Goal: Information Seeking & Learning: Check status

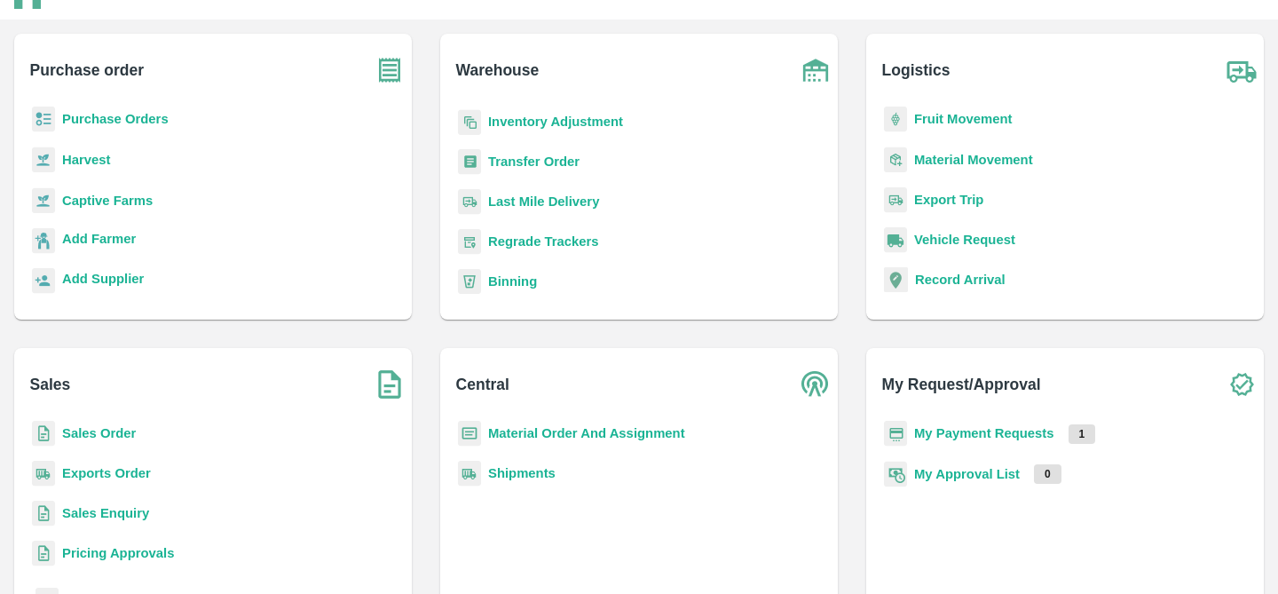
scroll to position [145, 0]
click at [507, 238] on b "Regrade Trackers" at bounding box center [543, 239] width 111 height 14
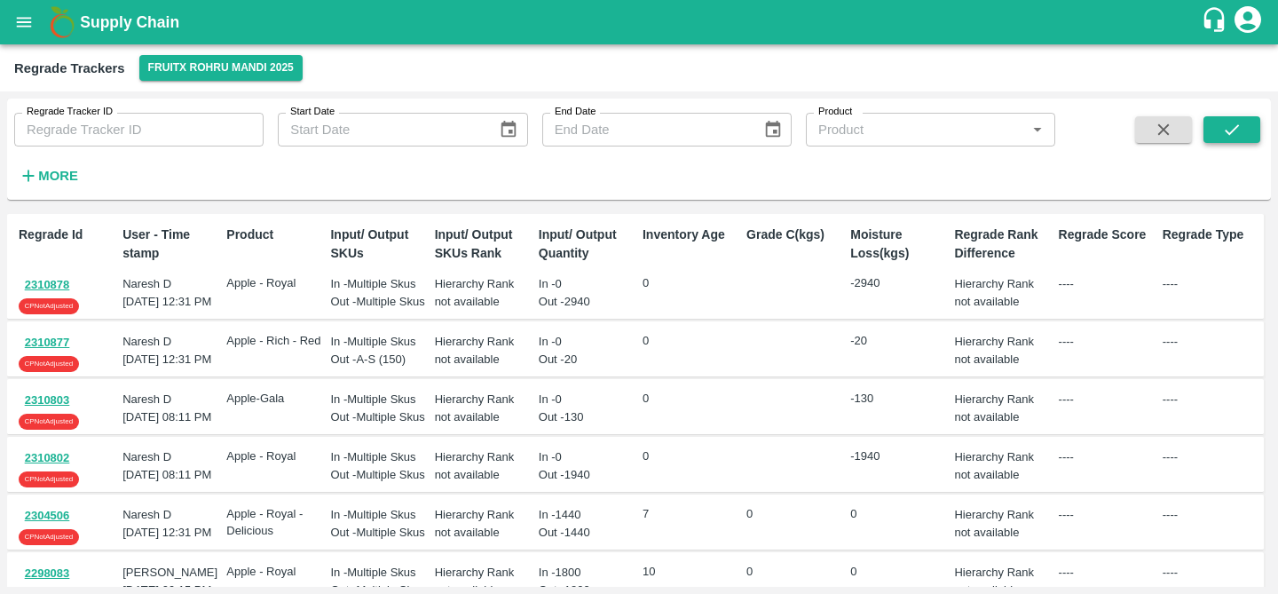
click at [1241, 123] on icon "submit" at bounding box center [1232, 130] width 20 height 20
drag, startPoint x: 77, startPoint y: 284, endPoint x: 34, endPoint y: 284, distance: 43.5
click at [34, 284] on div "2310878 CP Not Adjusted" at bounding box center [67, 294] width 97 height 39
click at [64, 288] on button "2310878" at bounding box center [47, 285] width 57 height 20
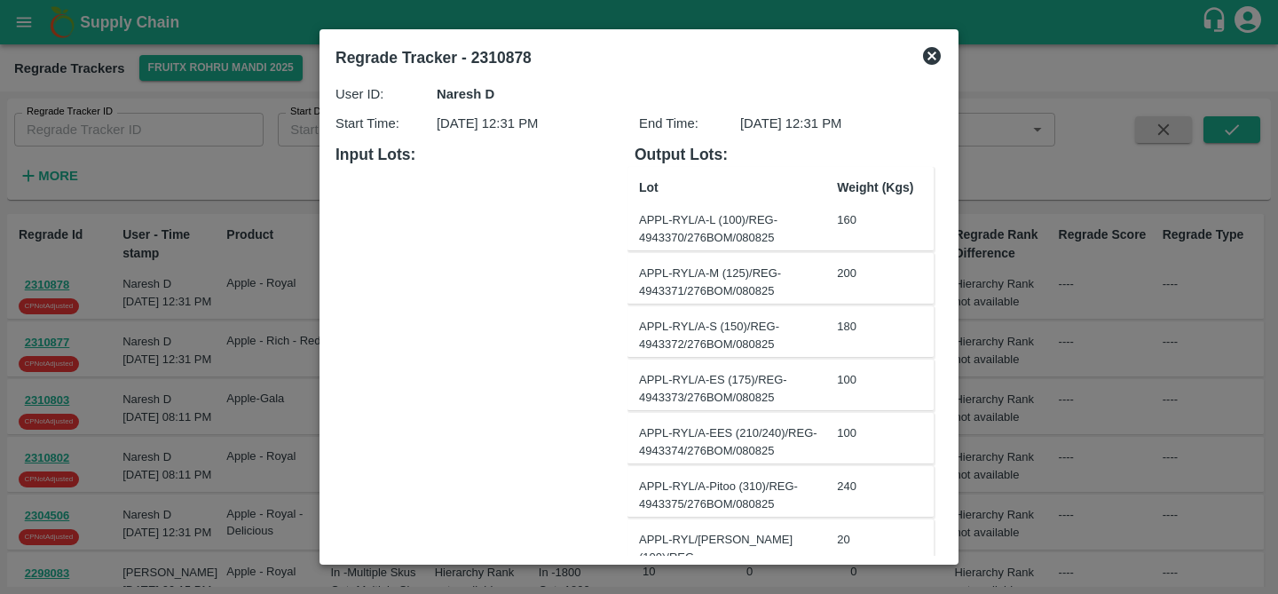
click at [64, 288] on div at bounding box center [639, 297] width 1278 height 594
click at [64, 288] on button "2310878" at bounding box center [47, 285] width 57 height 20
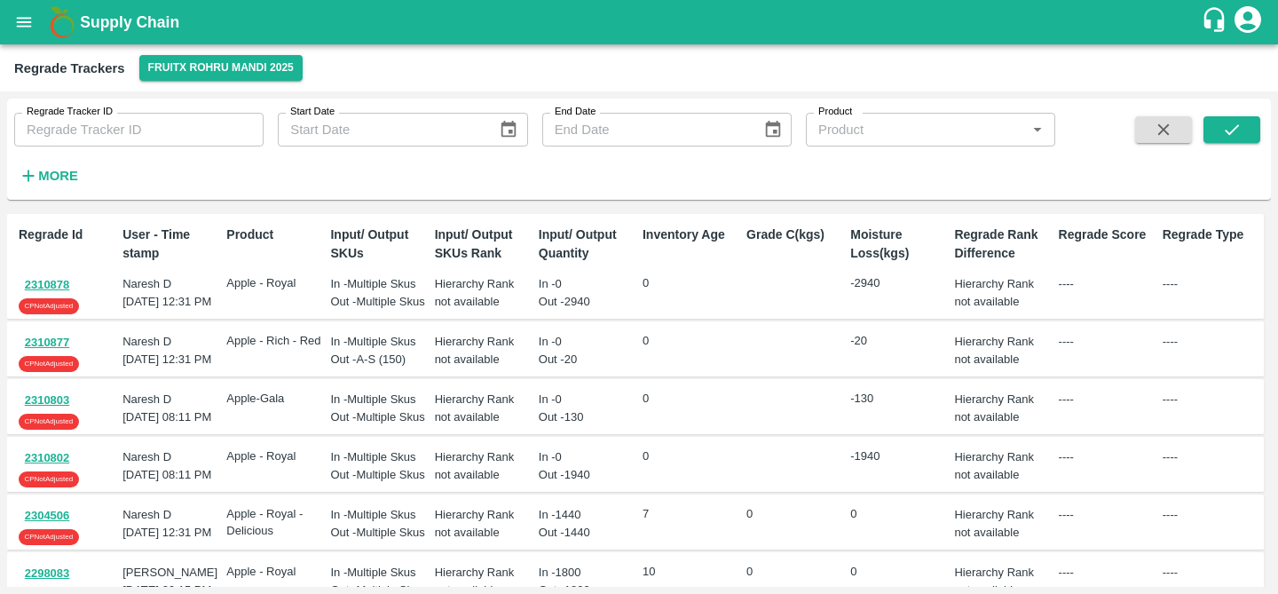
click at [64, 288] on button "2310878" at bounding box center [47, 285] width 57 height 20
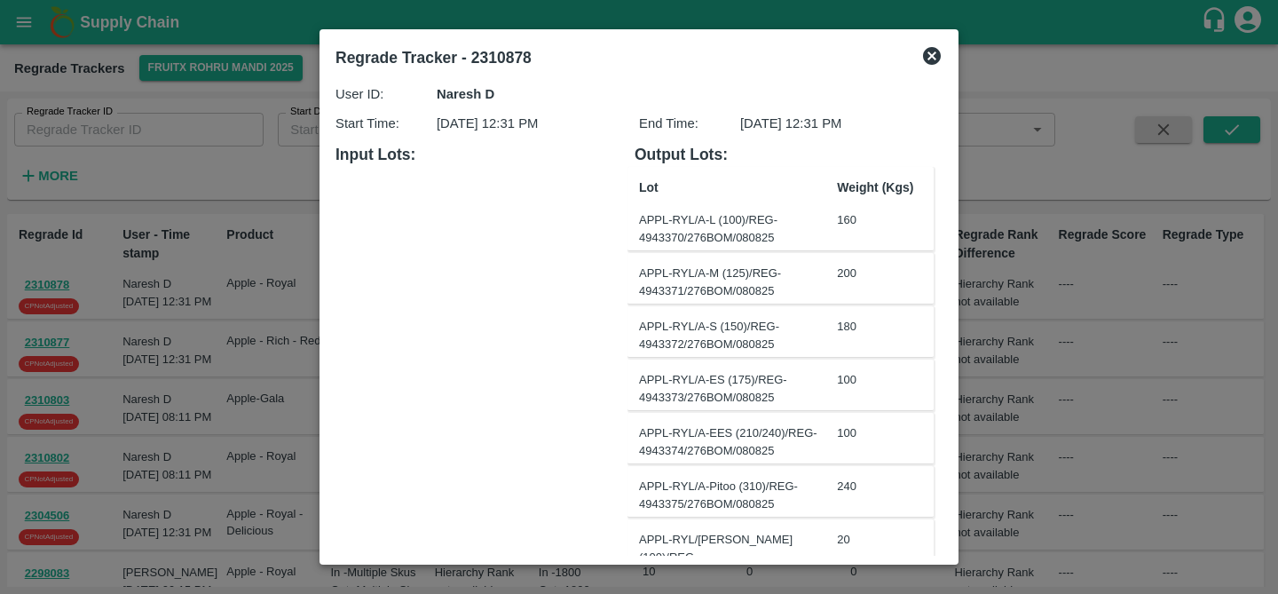
click at [496, 61] on b "Regrade Tracker - 2310878" at bounding box center [433, 58] width 196 height 18
copy b "2310878"
click at [929, 43] on div "Regrade Tracker - 2310878" at bounding box center [638, 57] width 621 height 39
click at [930, 63] on icon at bounding box center [932, 56] width 18 height 18
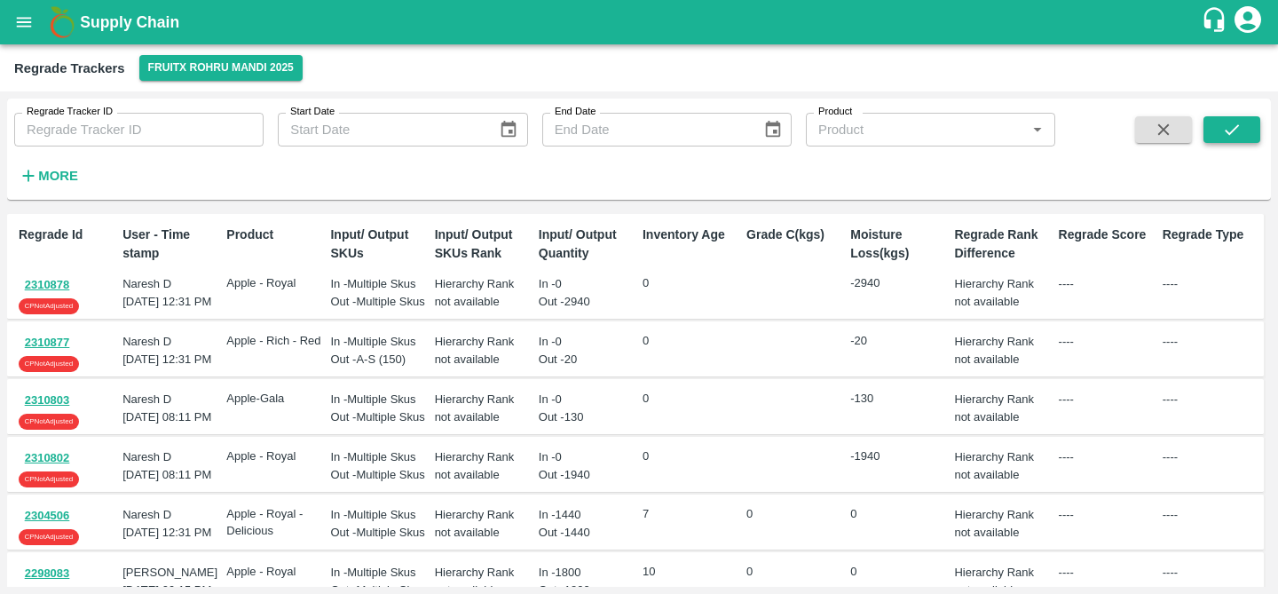
click at [1229, 135] on icon "submit" at bounding box center [1232, 130] width 20 height 20
click at [51, 281] on button "2310878" at bounding box center [47, 285] width 57 height 20
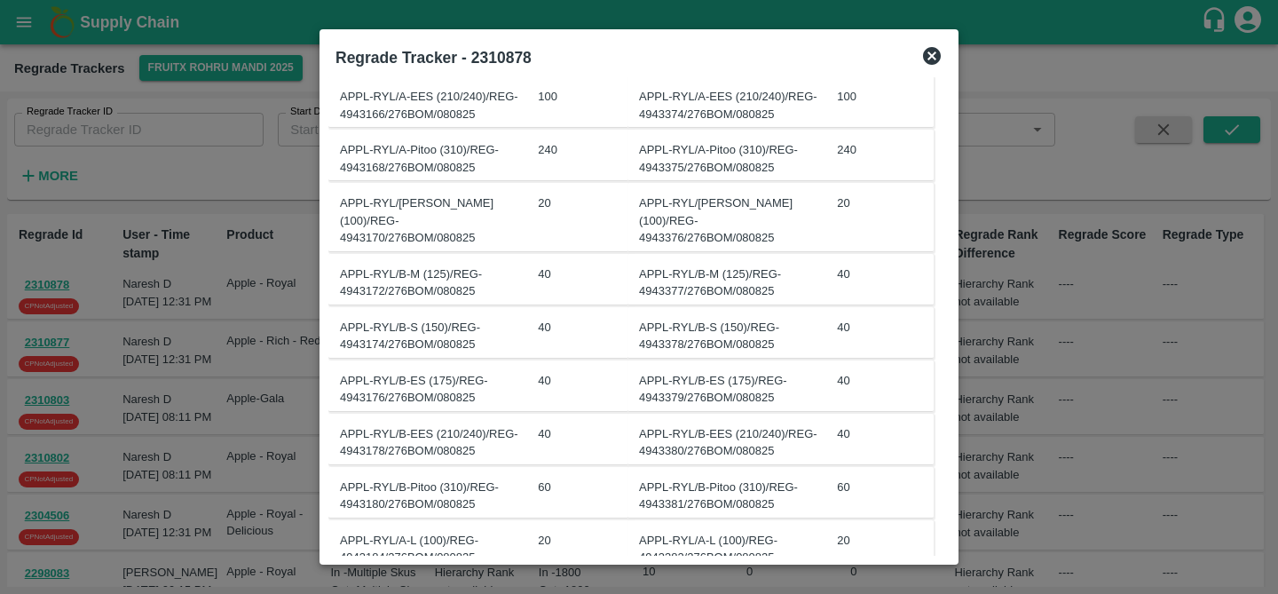
scroll to position [638, 0]
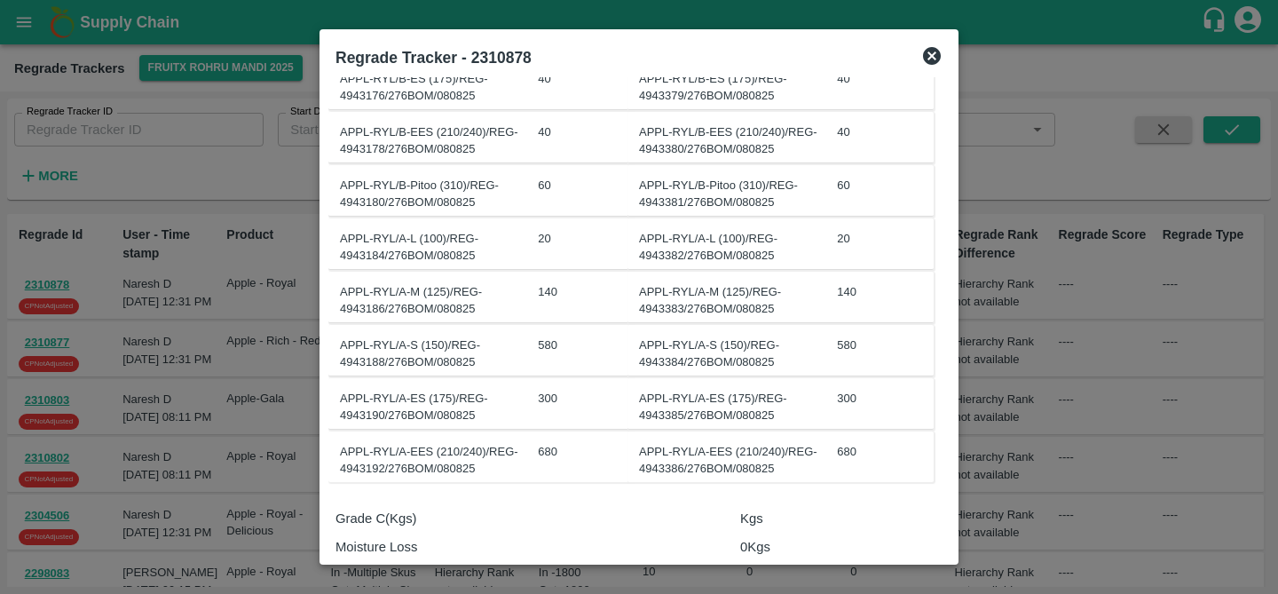
click at [934, 54] on icon at bounding box center [931, 55] width 21 height 21
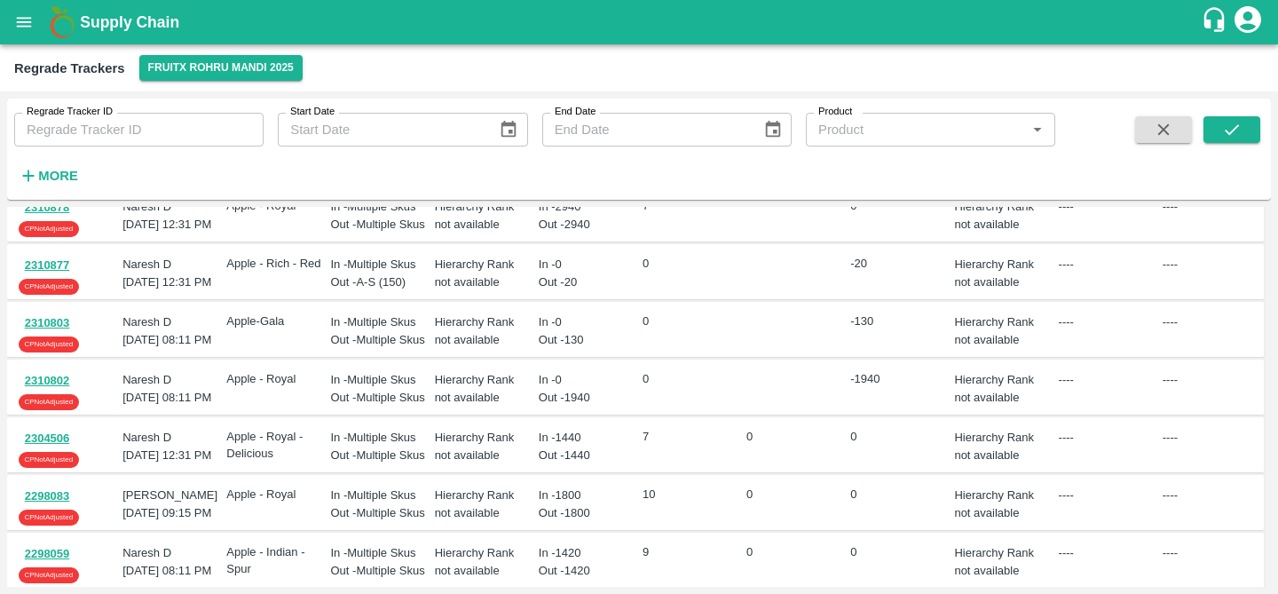
scroll to position [0, 0]
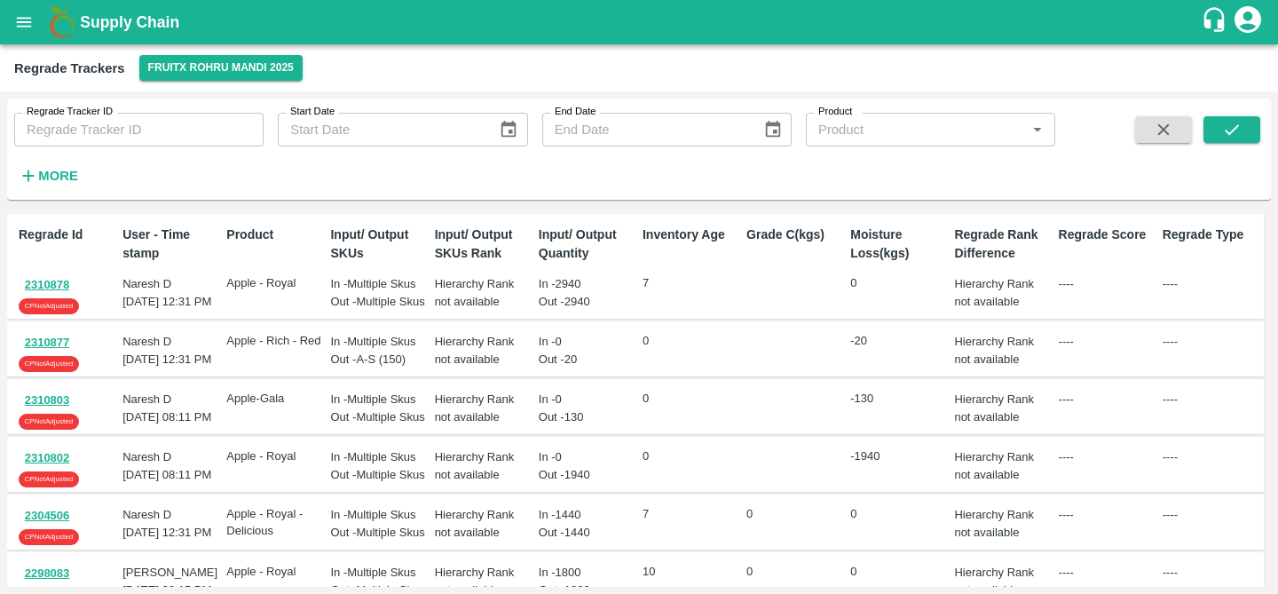
click at [43, 353] on button "2310877" at bounding box center [47, 343] width 57 height 20
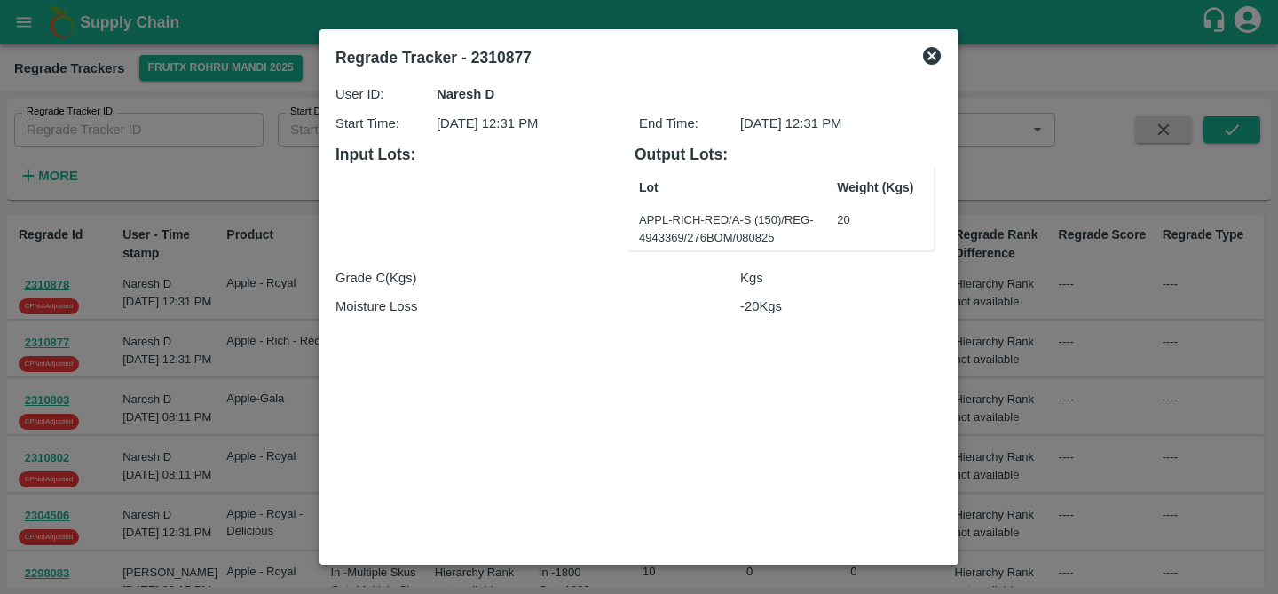
click at [509, 51] on b "Regrade Tracker - 2310877" at bounding box center [433, 58] width 196 height 18
copy b "2310877"
click at [930, 48] on icon at bounding box center [932, 56] width 18 height 18
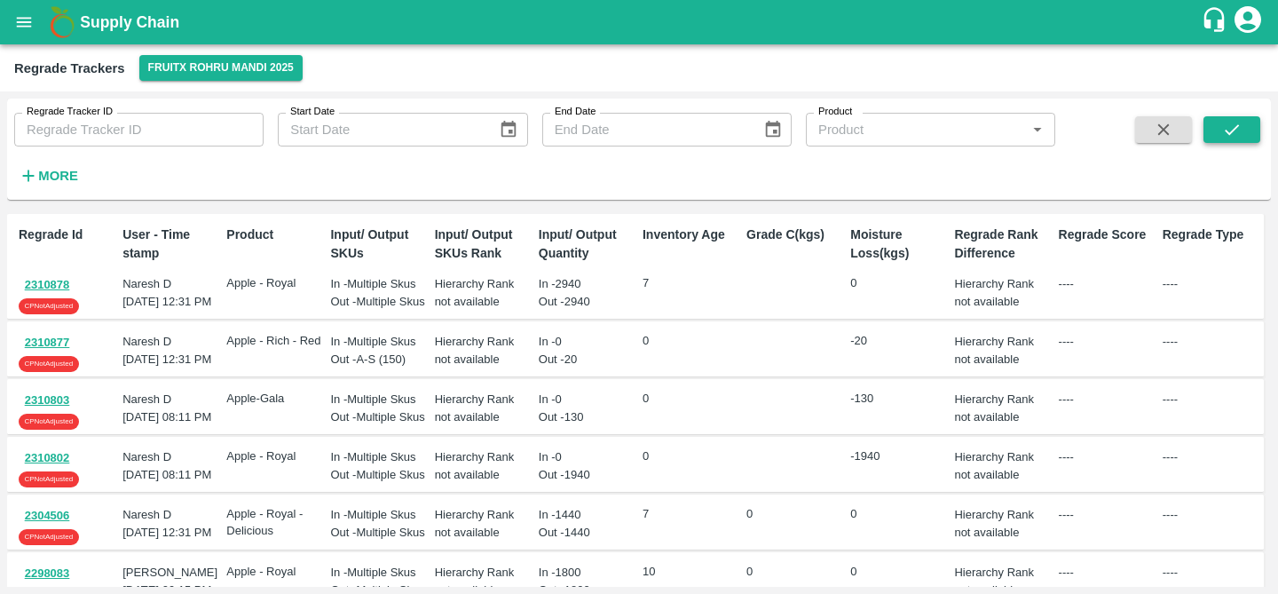
click at [1244, 128] on button "submit" at bounding box center [1232, 129] width 57 height 27
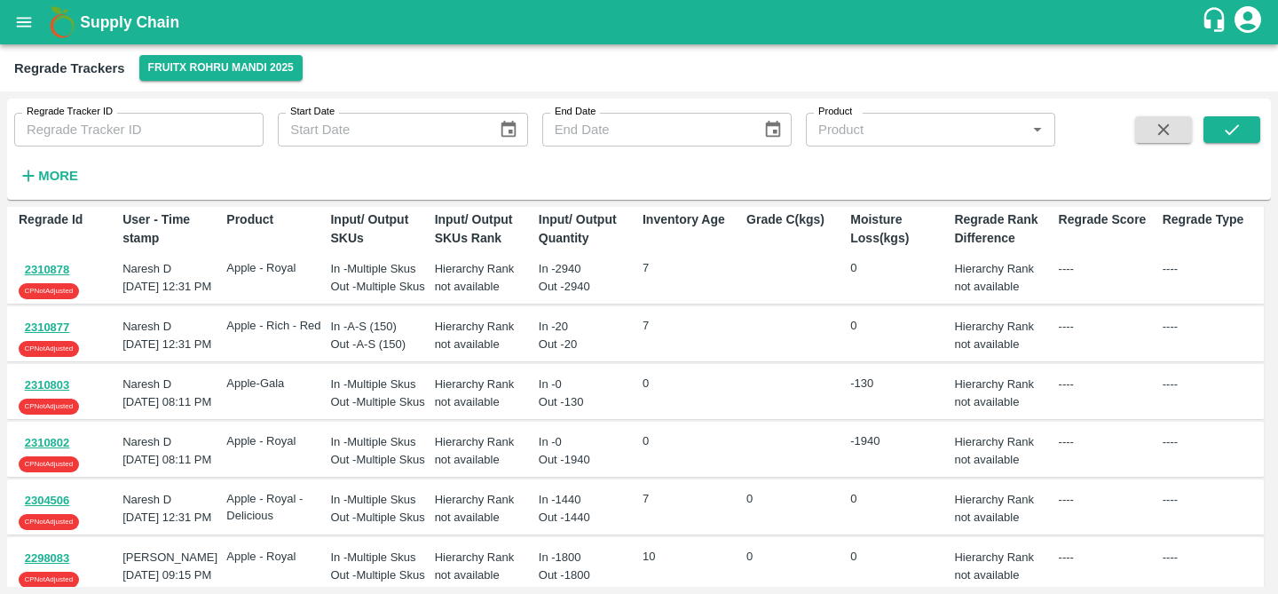
click at [56, 396] on button "2310803" at bounding box center [47, 385] width 57 height 20
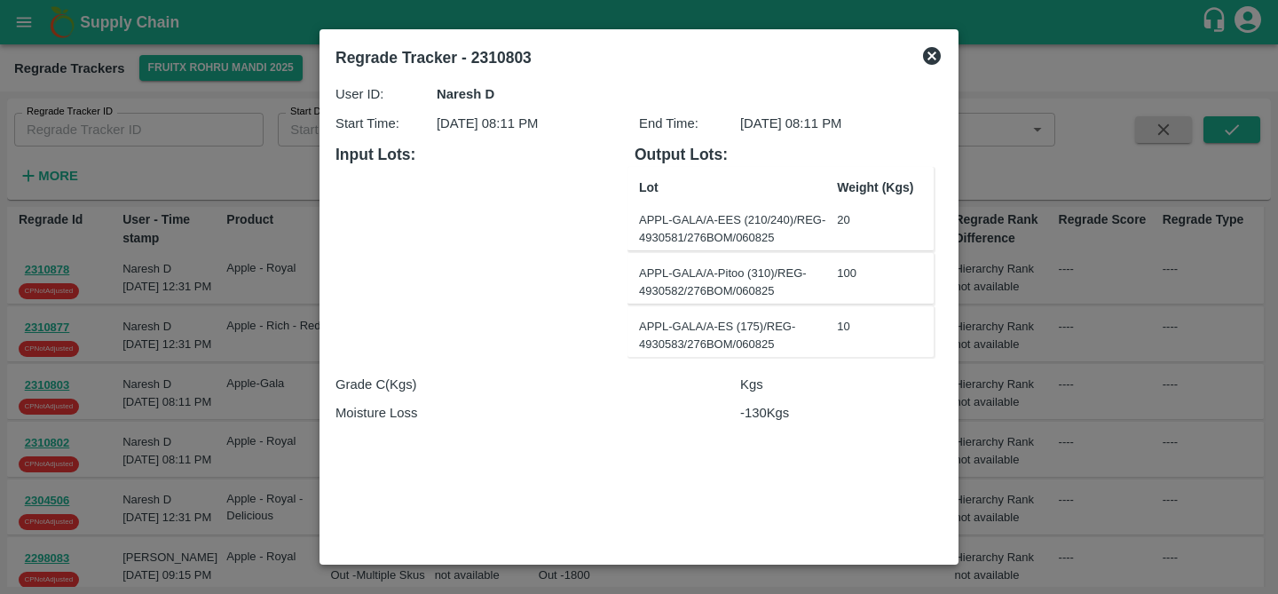
click at [937, 52] on icon at bounding box center [932, 56] width 18 height 18
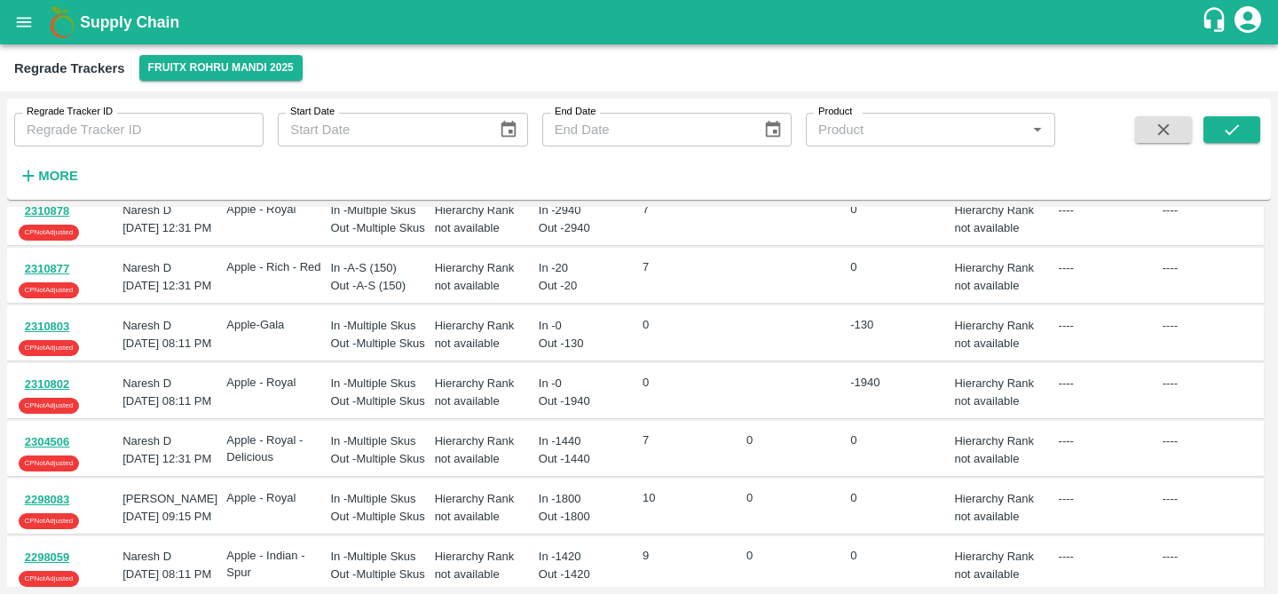
scroll to position [82, 0]
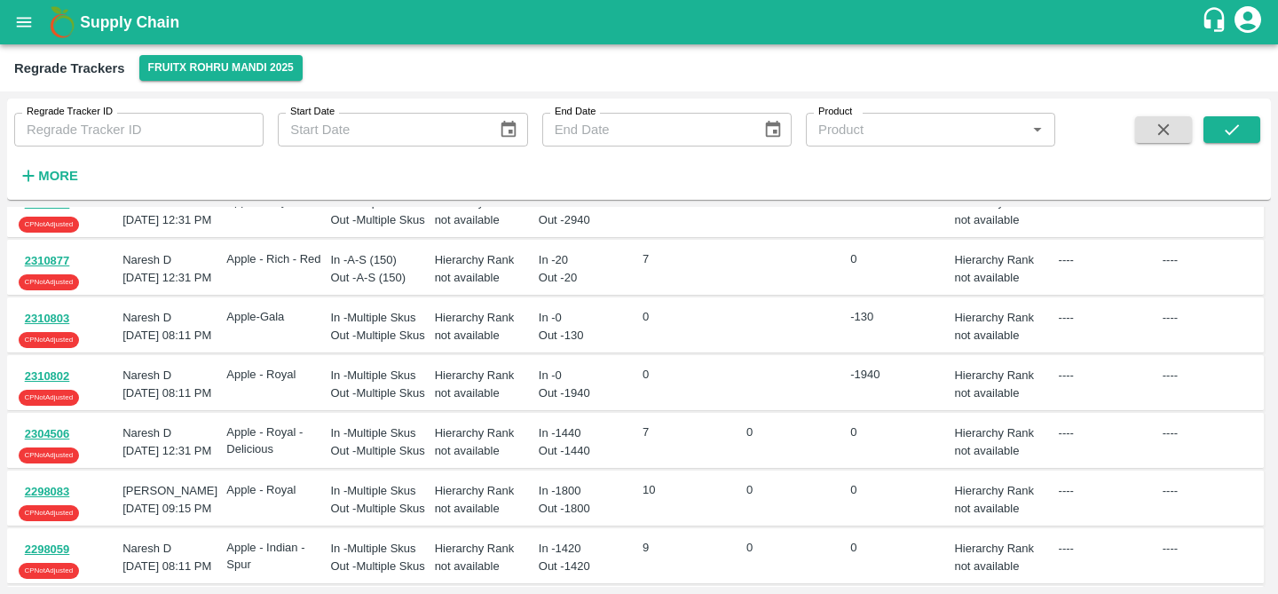
drag, startPoint x: 80, startPoint y: 416, endPoint x: 54, endPoint y: 412, distance: 26.1
click at [54, 406] on div "2310802 CP Not Adjusted" at bounding box center [67, 386] width 97 height 39
click at [47, 387] on button "2310802" at bounding box center [47, 377] width 57 height 20
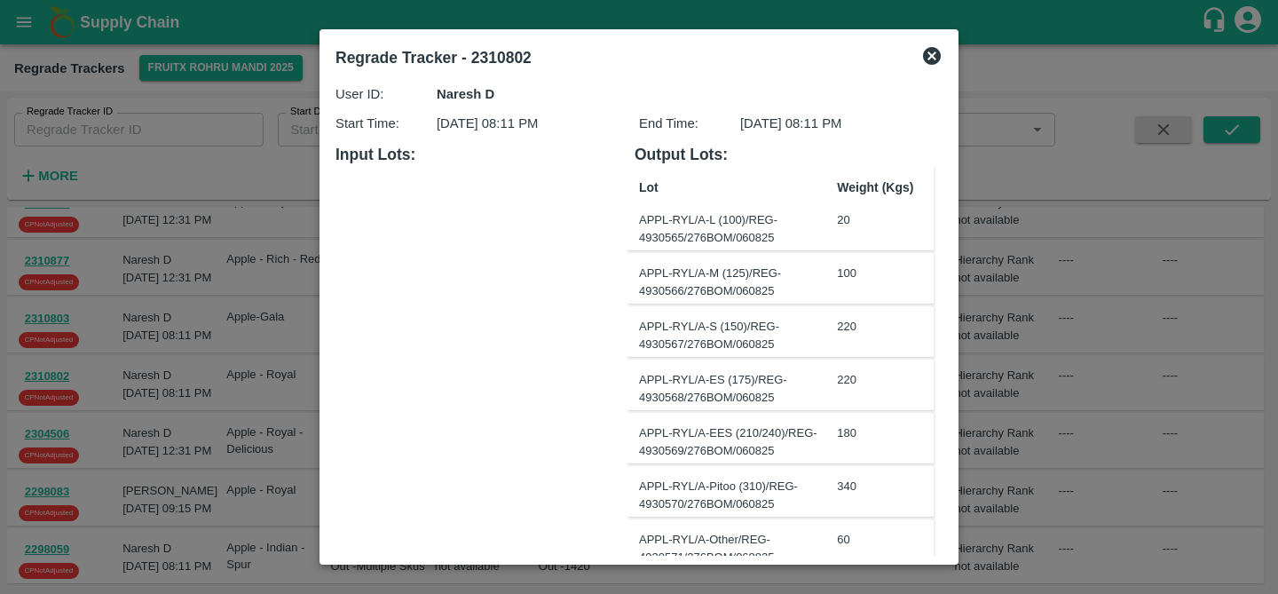
click at [485, 64] on b "Regrade Tracker - 2310802" at bounding box center [433, 58] width 196 height 18
copy b "2310802"
click at [921, 48] on icon at bounding box center [931, 55] width 21 height 21
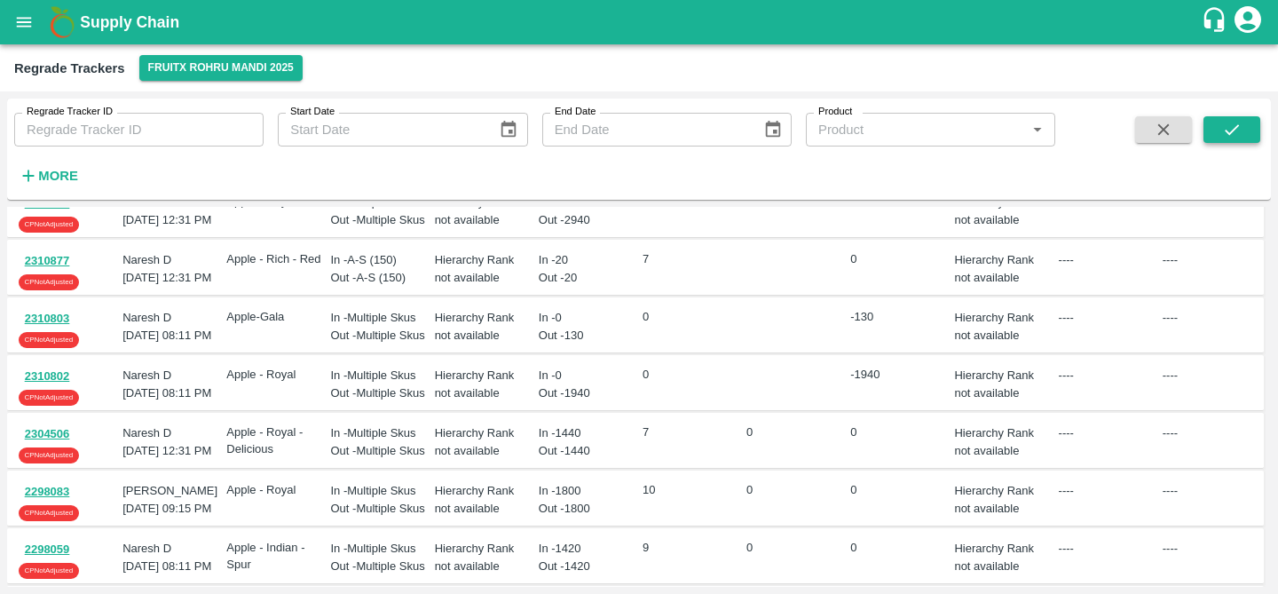
click at [1225, 124] on icon "submit" at bounding box center [1232, 130] width 20 height 20
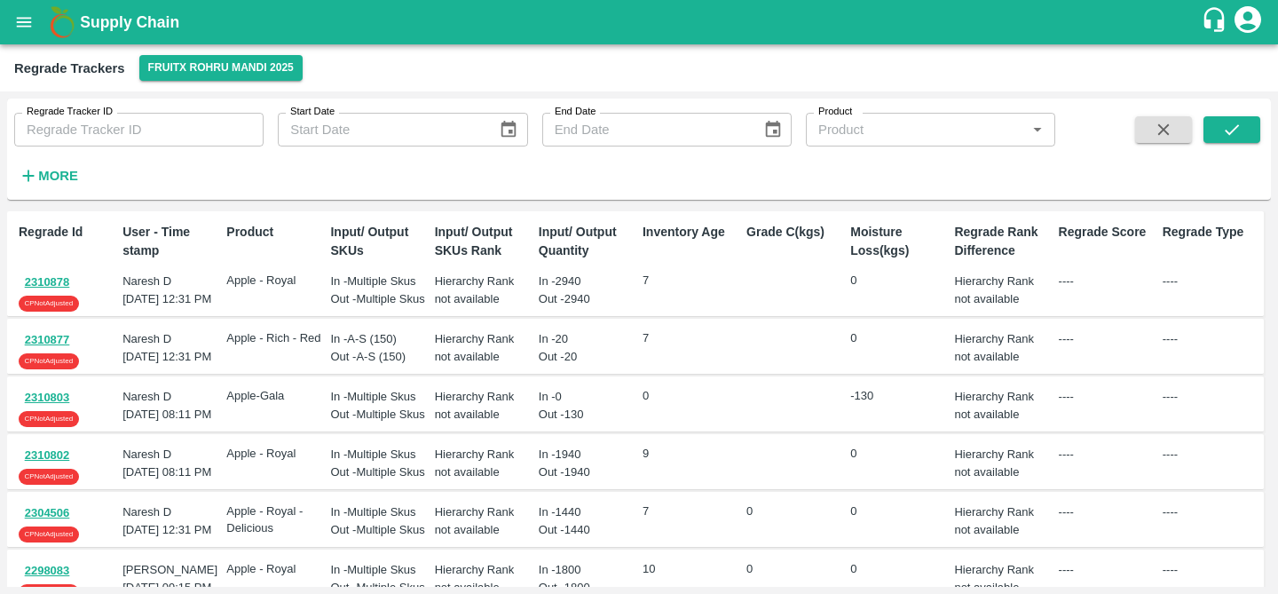
scroll to position [0, 0]
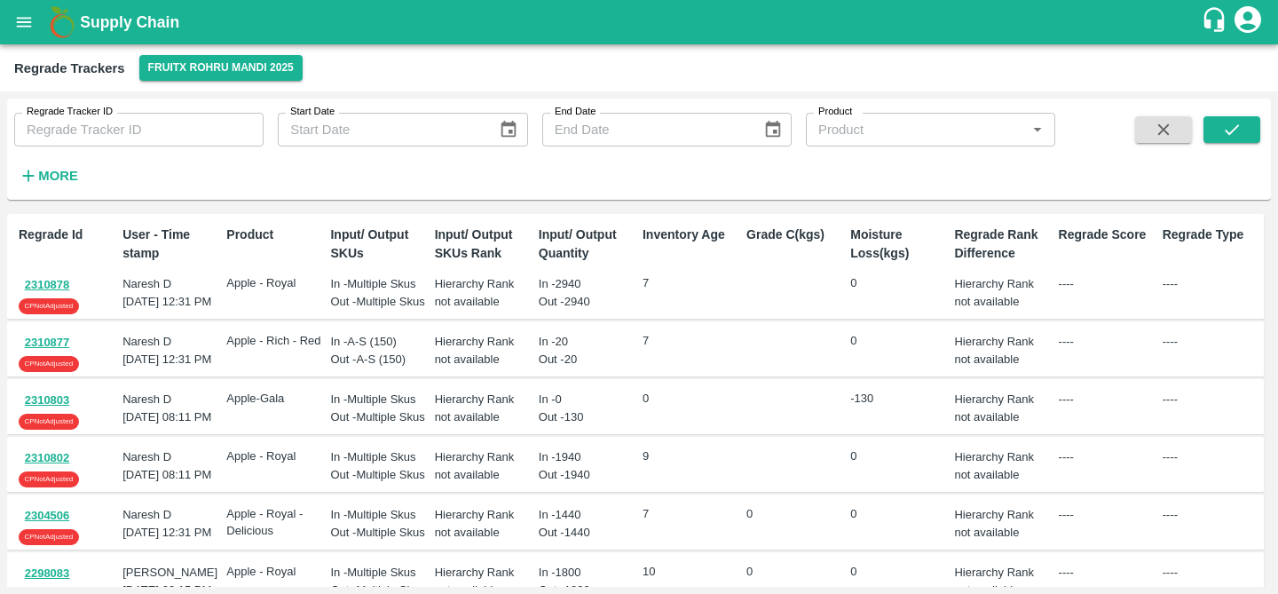
click at [51, 411] on button "2310803" at bounding box center [47, 401] width 57 height 20
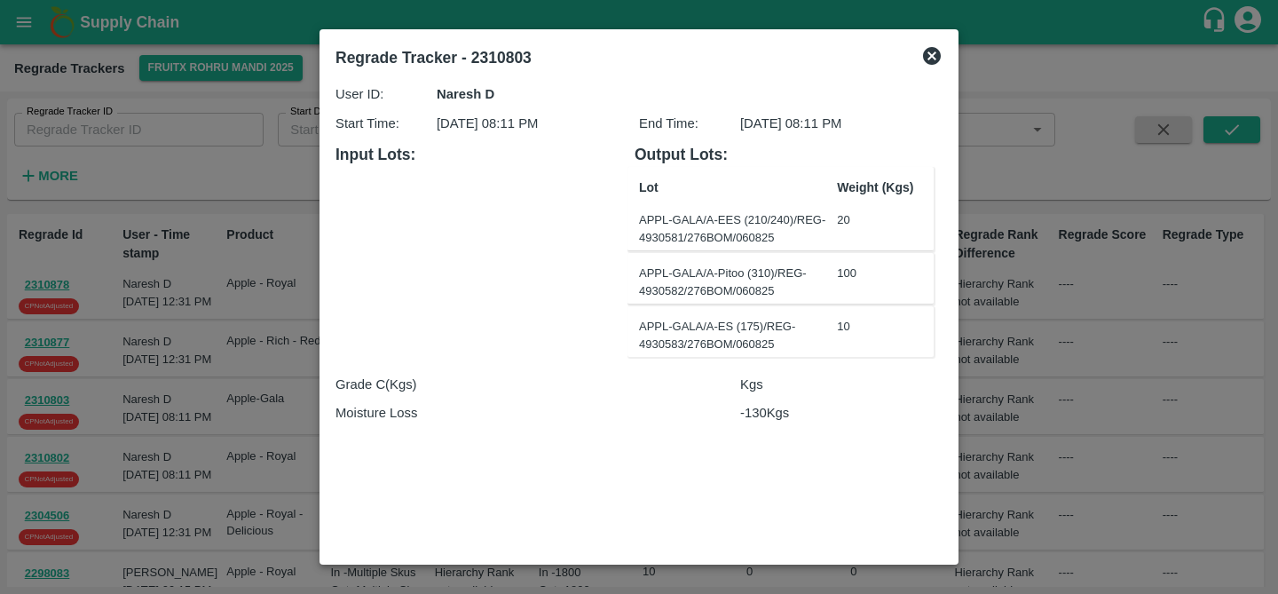
click at [479, 56] on b "Regrade Tracker - 2310803" at bounding box center [433, 58] width 196 height 18
copy b "2310803"
click at [546, 51] on div "Regrade Tracker - 2310803" at bounding box center [617, 54] width 593 height 46
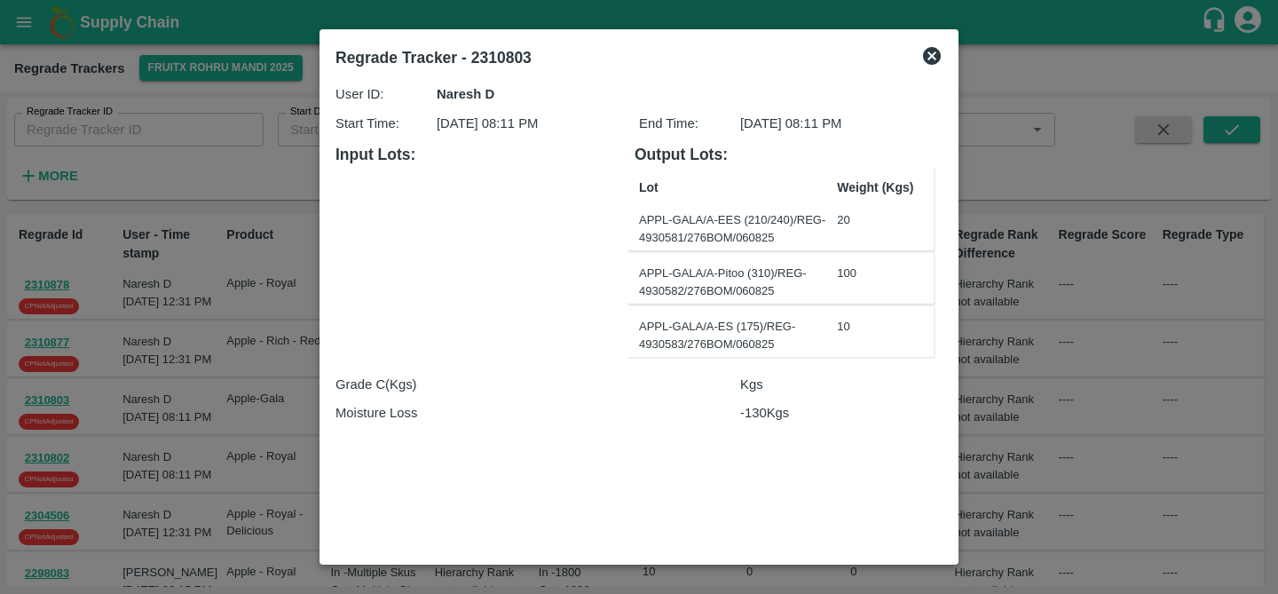
click at [523, 53] on b "Regrade Tracker - 2310803" at bounding box center [433, 58] width 196 height 18
copy b "2310803"
click at [936, 60] on icon at bounding box center [932, 56] width 18 height 18
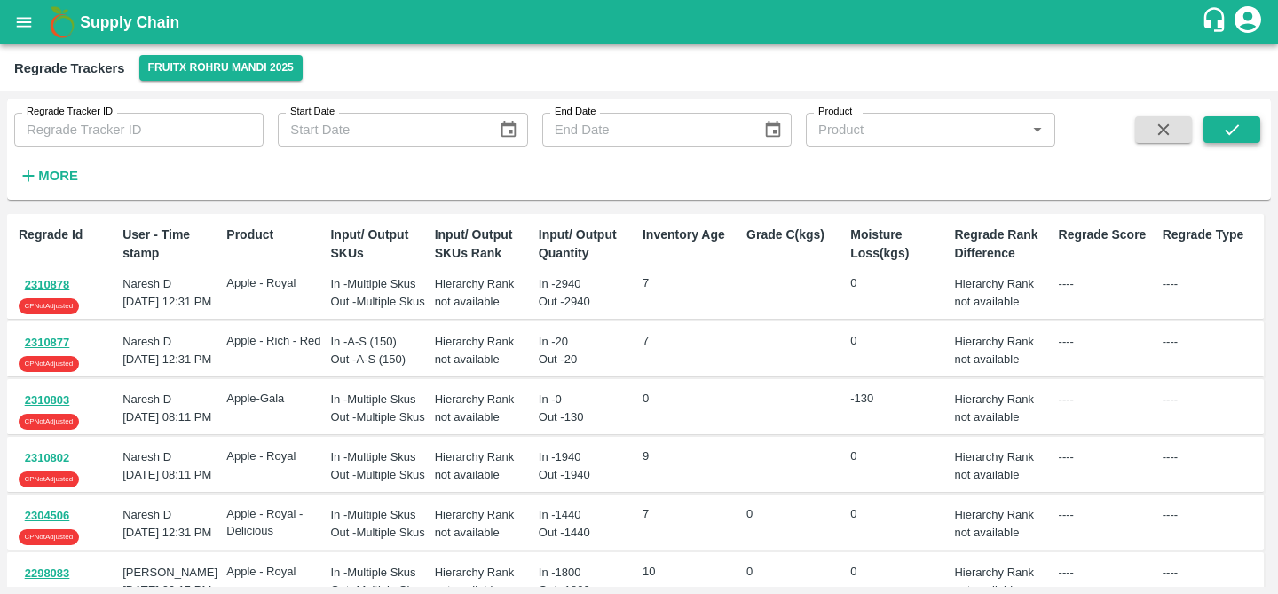
click at [1231, 140] on button "submit" at bounding box center [1232, 129] width 57 height 27
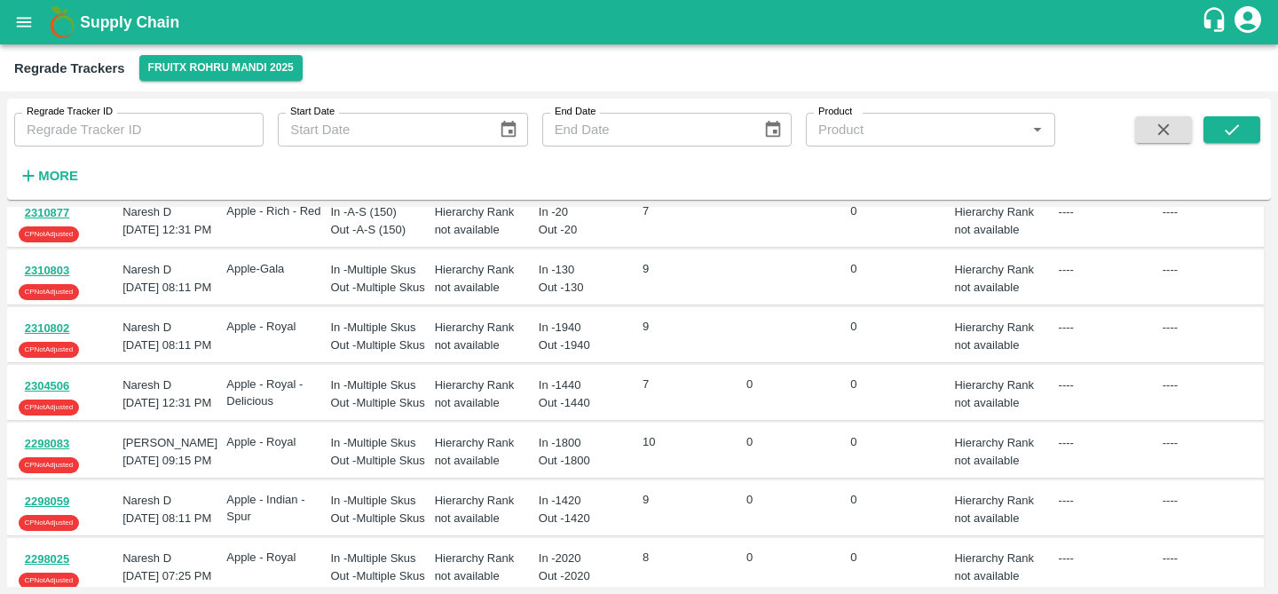
scroll to position [132, 0]
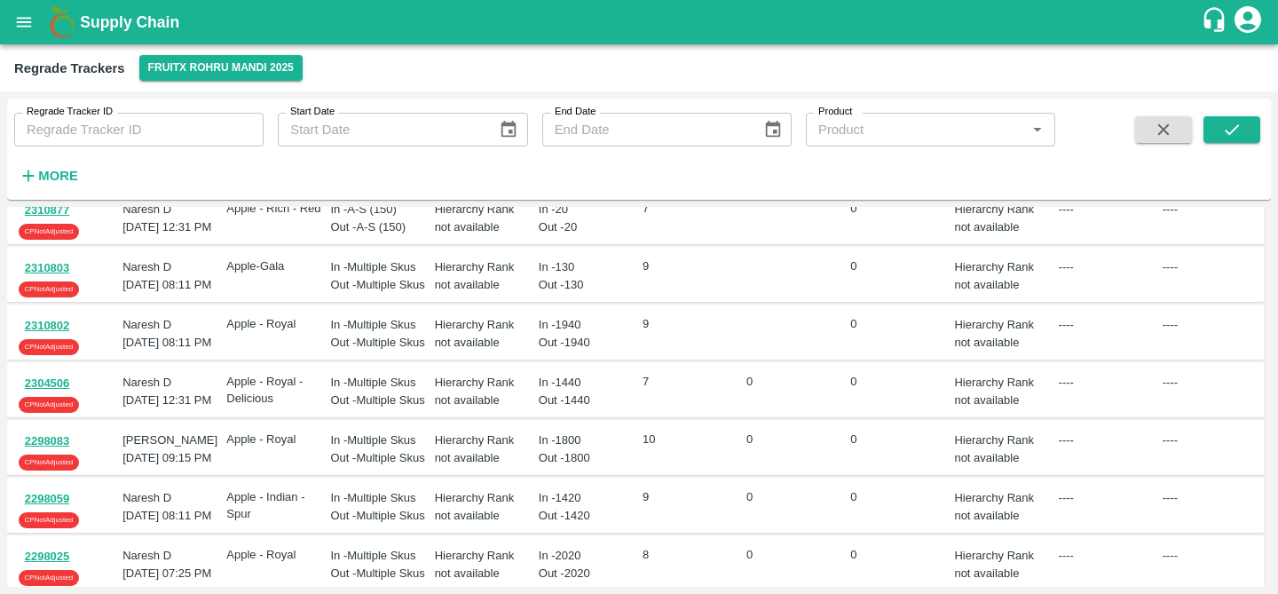
click at [51, 336] on button "2310802" at bounding box center [47, 326] width 57 height 20
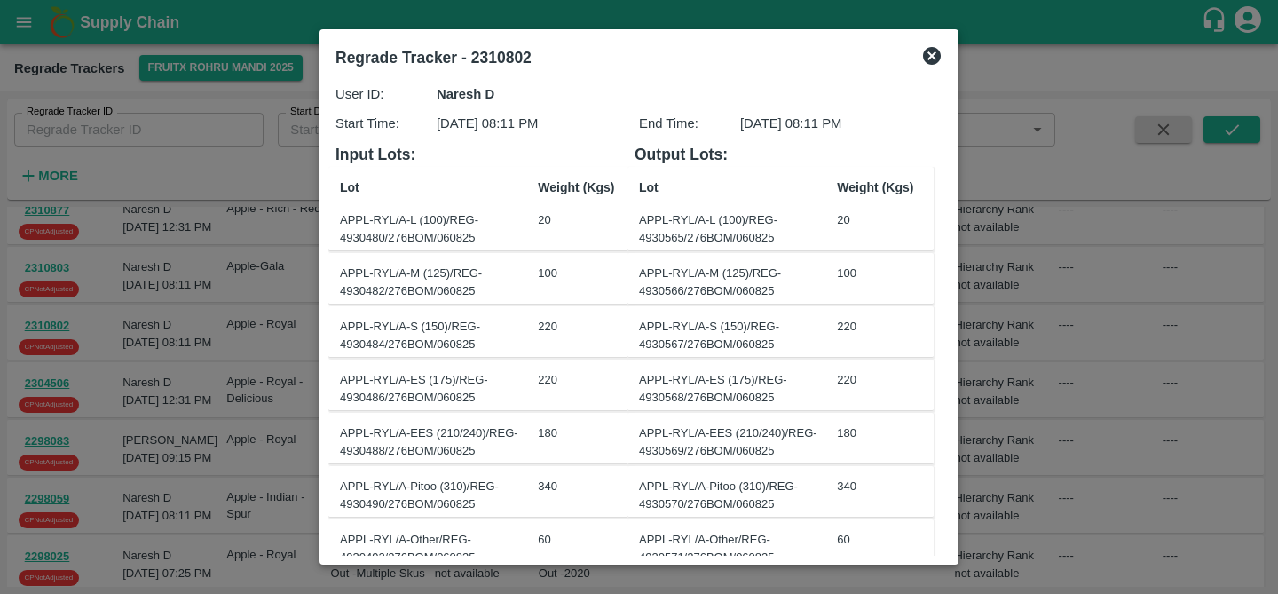
click at [235, 397] on div at bounding box center [639, 297] width 1278 height 594
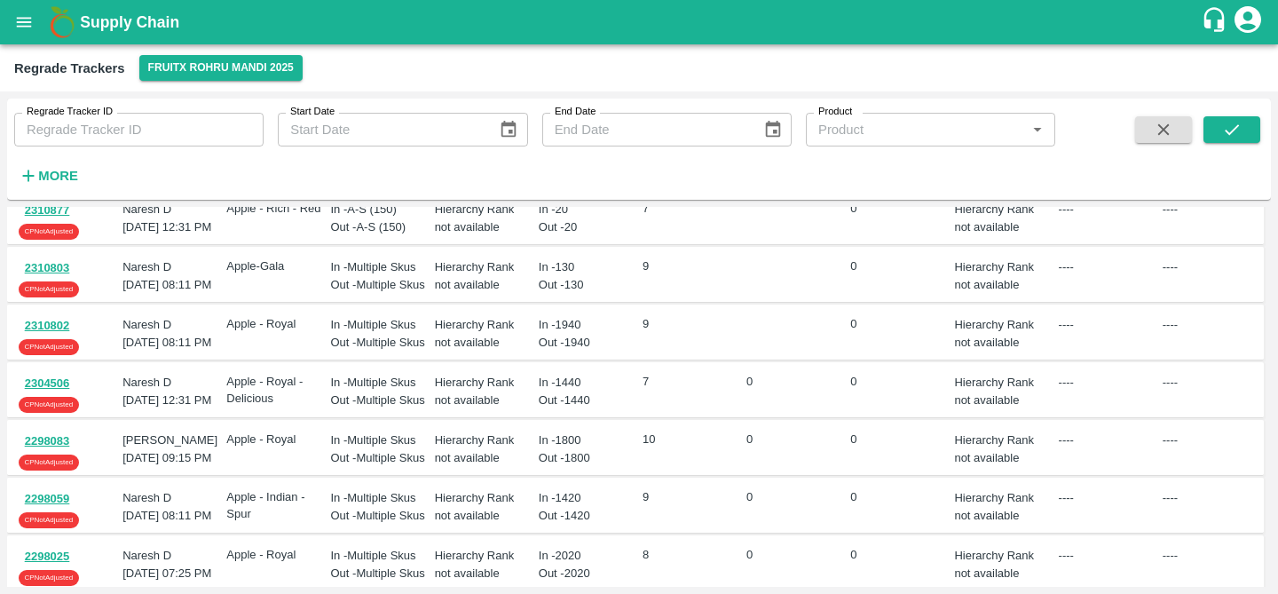
click at [58, 279] on button "2310803" at bounding box center [47, 268] width 57 height 20
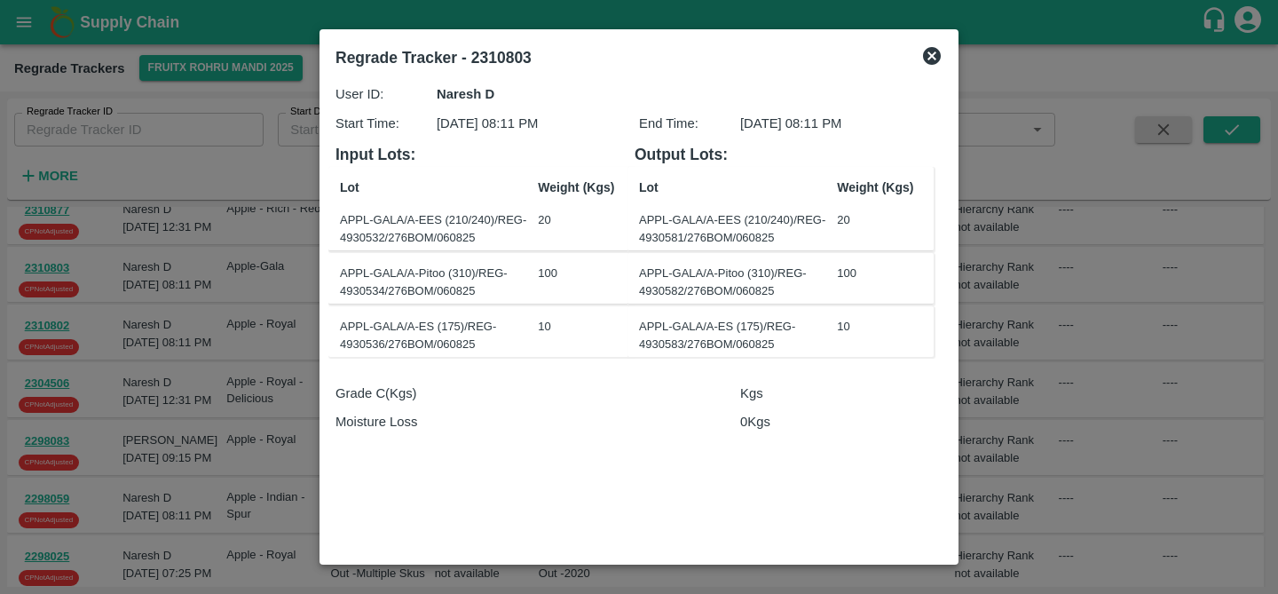
click at [936, 64] on icon at bounding box center [931, 55] width 21 height 21
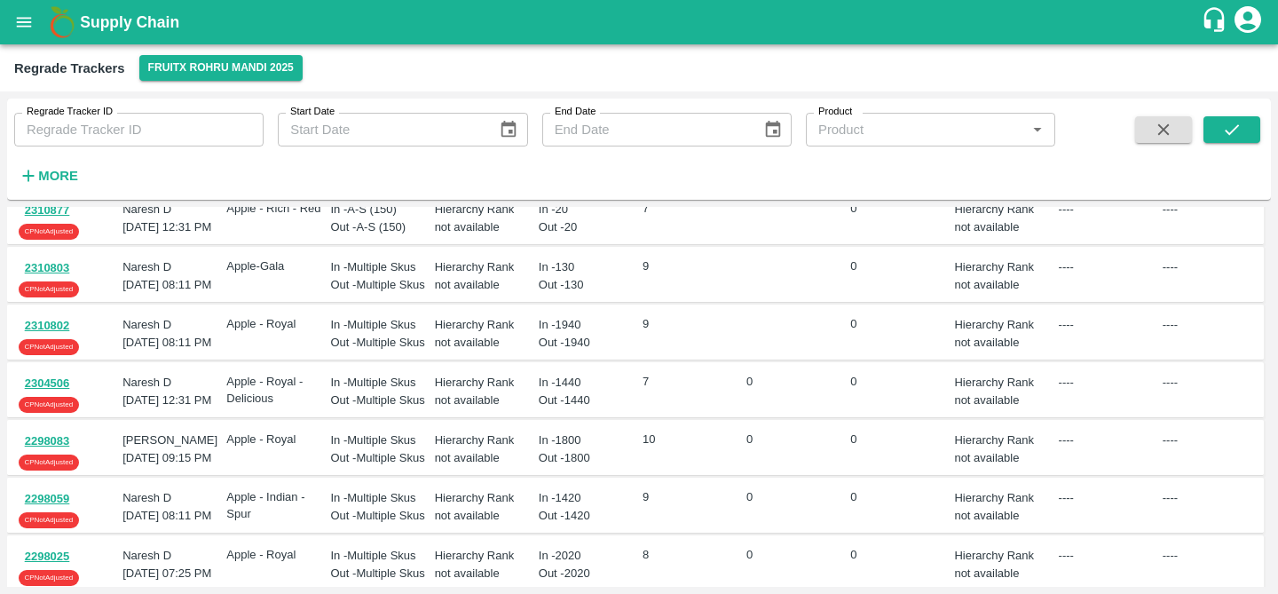
click at [1227, 144] on span at bounding box center [1232, 152] width 57 height 73
click at [1264, 130] on div "Regrade Tracker ID Regrade Tracker ID Start Date Start Date End Date End Date P…" at bounding box center [639, 149] width 1264 height 87
click at [1232, 133] on icon "submit" at bounding box center [1232, 130] width 20 height 20
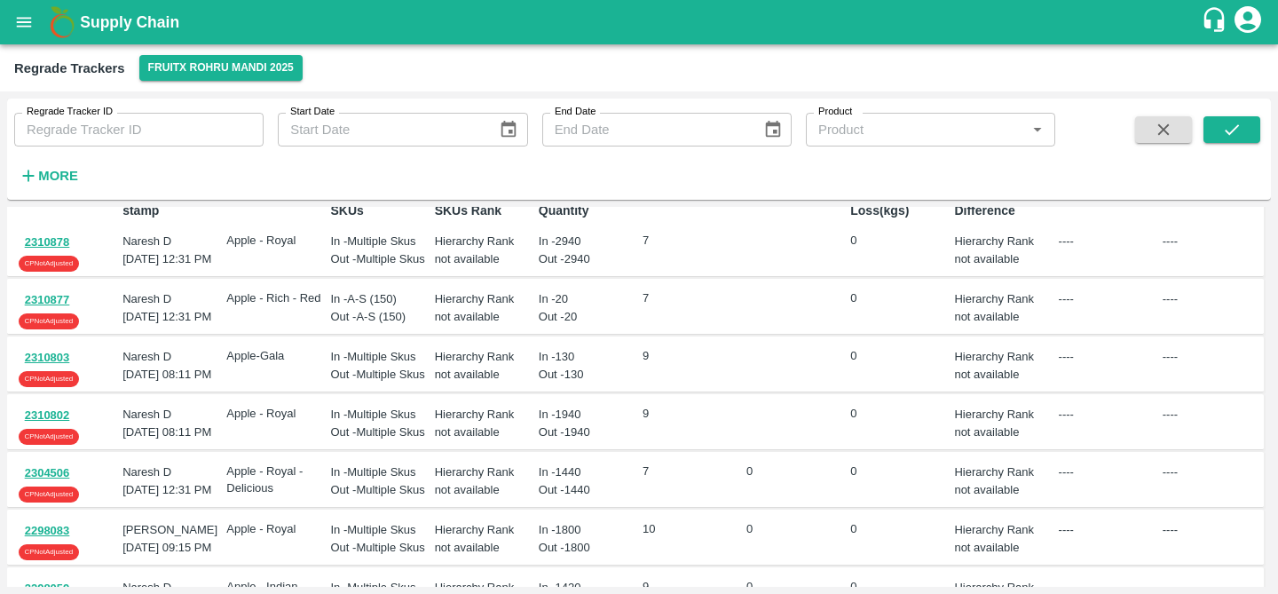
scroll to position [0, 0]
